Goal: Transaction & Acquisition: Subscribe to service/newsletter

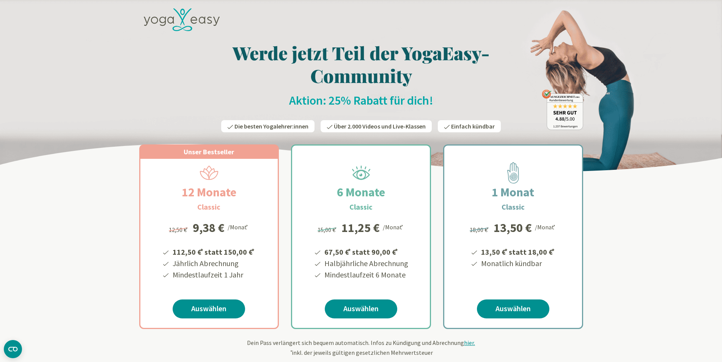
click at [345, 86] on h1 "Werde jetzt Teil der YogaEasy-Community" at bounding box center [361, 64] width 444 height 46
click at [193, 22] on icon at bounding box center [182, 19] width 76 height 23
click at [155, 13] on icon at bounding box center [182, 19] width 76 height 23
click at [177, 21] on icon at bounding box center [182, 19] width 76 height 23
